Goal: Transaction & Acquisition: Purchase product/service

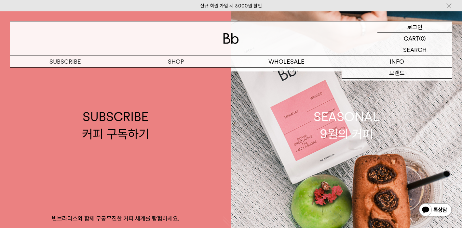
click at [420, 28] on p "로그인" at bounding box center [415, 26] width 16 height 11
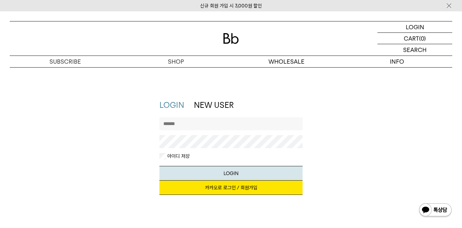
click at [232, 186] on link "카카오로 로그인 / 회원가입" at bounding box center [230, 188] width 143 height 14
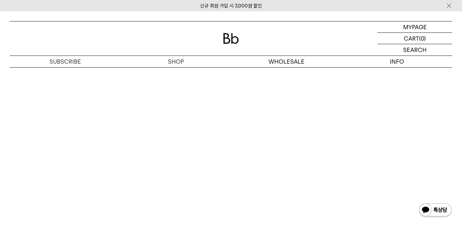
scroll to position [4013, 0]
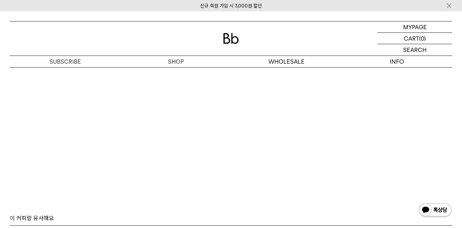
scroll to position [3575, 0]
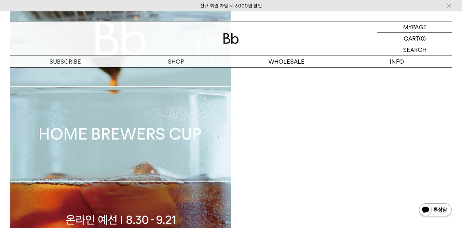
scroll to position [379, 0]
